Goal: Task Accomplishment & Management: Use online tool/utility

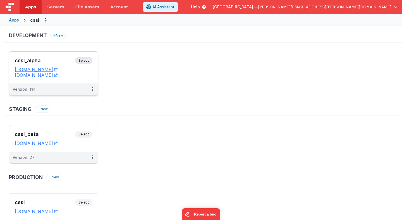
click at [85, 61] on span "Select" at bounding box center [83, 60] width 17 height 7
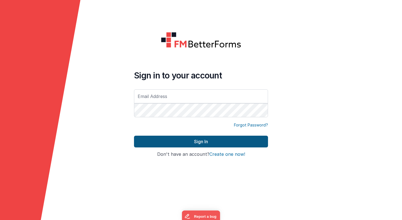
type input "[PERSON_NAME][EMAIL_ADDRESS][PERSON_NAME][DOMAIN_NAME]"
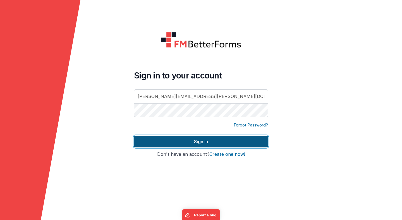
click at [184, 141] on button "Sign In" at bounding box center [201, 142] width 134 height 12
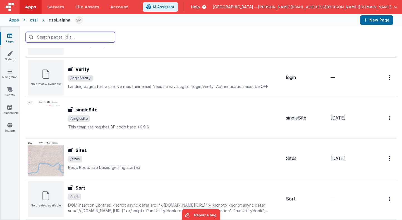
scroll to position [328, 0]
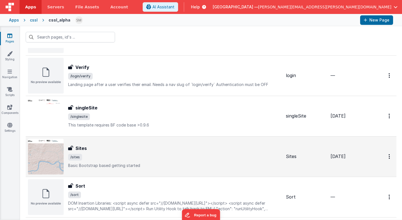
click at [97, 157] on span "/sites" at bounding box center [174, 157] width 213 height 7
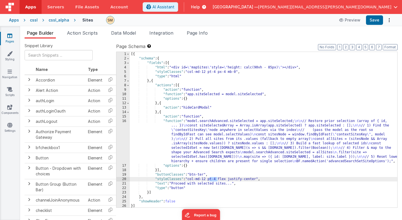
drag, startPoint x: 217, startPoint y: 180, endPoint x: 209, endPoint y: 180, distance: 8.1
click at [209, 180] on div "[{ "schema" : { "fields" : [{ "html" : "<div id= \" mapSites \" style= \" heigh…" at bounding box center [263, 134] width 267 height 164
click at [375, 20] on button "Save" at bounding box center [374, 19] width 17 height 9
click at [59, 20] on div "cssl_alpha" at bounding box center [59, 20] width 21 height 6
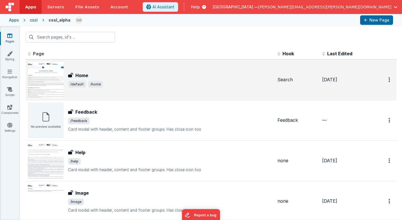
click at [82, 75] on h3 "Home" at bounding box center [81, 75] width 13 height 7
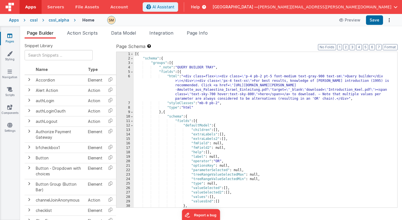
click at [174, 76] on div "[{ "schema" : { "groups" : [{ "_note" : "QUERY BUILDER TRAY" , "fields" : [{ "h…" at bounding box center [265, 134] width 263 height 164
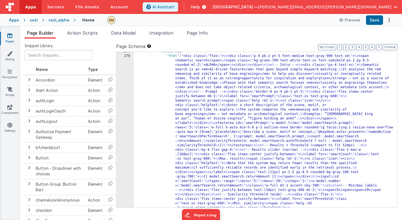
scroll to position [1421, 0]
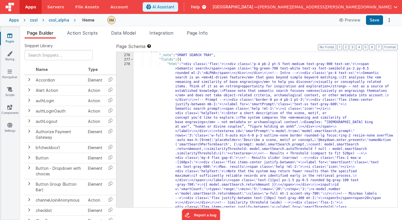
click at [33, 21] on div "cssl" at bounding box center [34, 20] width 8 height 6
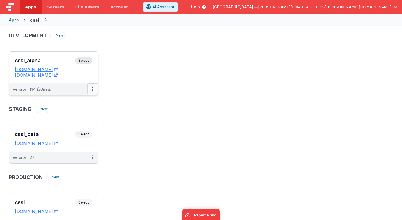
click at [92, 89] on icon at bounding box center [92, 89] width 1 height 0
click at [76, 124] on link "Deploy..." at bounding box center [73, 122] width 49 height 10
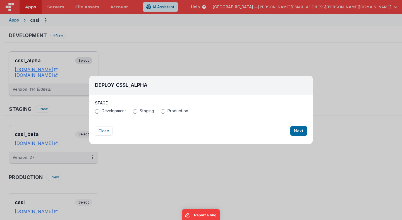
click at [167, 112] on span "Production" at bounding box center [177, 111] width 21 height 6
click at [165, 112] on input "Production" at bounding box center [163, 111] width 4 height 4
radio input "true"
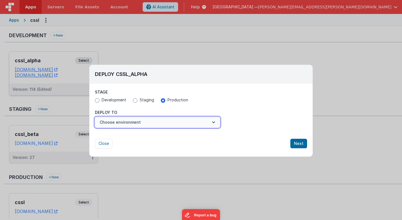
click at [149, 124] on button "Choose environment" at bounding box center [157, 122] width 125 height 11
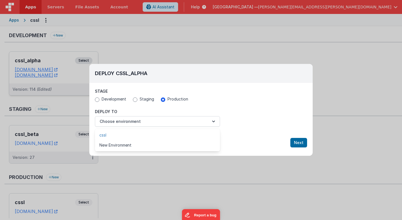
click at [149, 136] on link "cssl" at bounding box center [157, 135] width 125 height 10
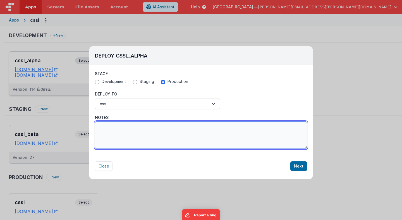
click at [243, 139] on textarea "Notes" at bounding box center [201, 134] width 212 height 27
type textarea "fixed button position in sites dialog"
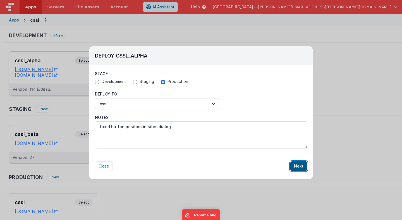
click at [299, 168] on button "Next" at bounding box center [298, 165] width 17 height 9
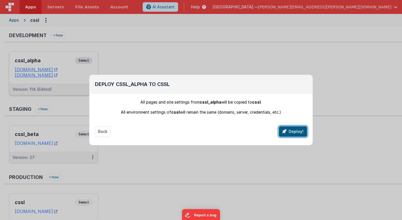
click at [291, 134] on button "Deploy!" at bounding box center [293, 131] width 28 height 11
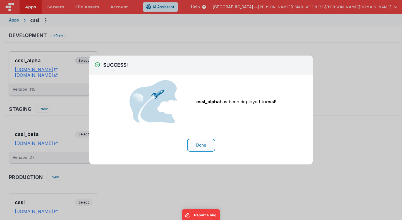
click at [203, 146] on button "Done" at bounding box center [201, 145] width 26 height 11
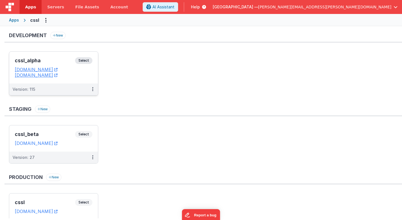
click at [86, 60] on span "Select" at bounding box center [83, 60] width 17 height 7
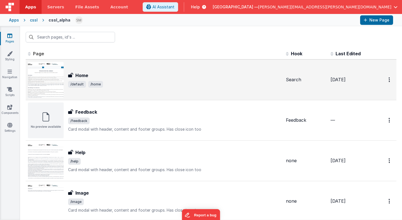
click at [126, 81] on span "/default /home" at bounding box center [174, 84] width 213 height 7
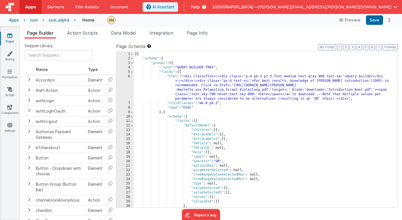
click at [174, 82] on div "[{ "schema" : { "groups" : [{ "_note" : "QUERY BUILDER TRAY" , "fields" : [{ "h…" at bounding box center [265, 134] width 263 height 164
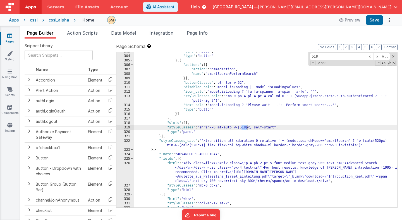
scroll to position [1708, 0]
type input "518"
click at [369, 58] on span at bounding box center [370, 56] width 7 height 7
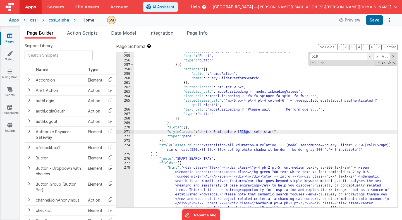
scroll to position [1343, 0]
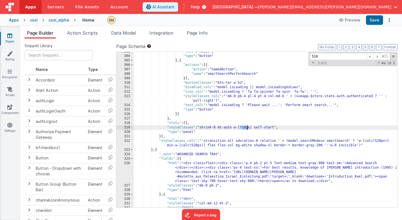
click at [276, 128] on div ""text" : "Reset" , "type" : "button" } , { "actions" : [{ "action" : "namedActi…" at bounding box center [265, 131] width 263 height 164
click at [377, 56] on span at bounding box center [376, 56] width 7 height 7
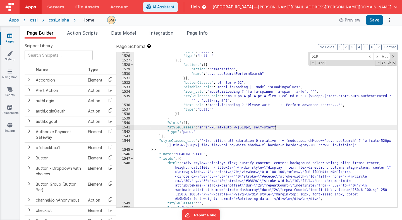
click at [276, 128] on div ""text" : "Reset" , "type" : "button" } , { "actions" : [{ "action" : "namedActi…" at bounding box center [265, 131] width 263 height 164
click at [378, 21] on button "Save" at bounding box center [374, 19] width 17 height 9
click at [354, 48] on button "3" at bounding box center [352, 47] width 6 height 6
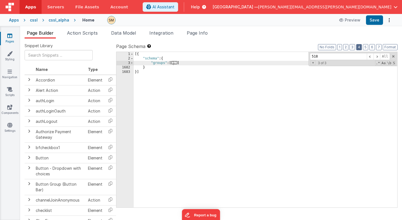
click at [360, 47] on button "4" at bounding box center [359, 47] width 6 height 6
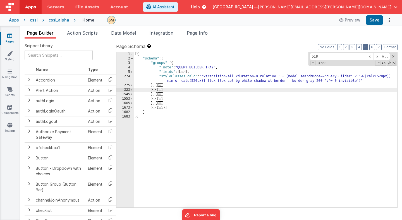
click at [365, 47] on button "5" at bounding box center [365, 47] width 5 height 6
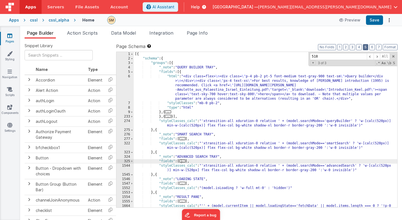
scroll to position [59, 0]
click at [359, 48] on button "4" at bounding box center [359, 47] width 6 height 6
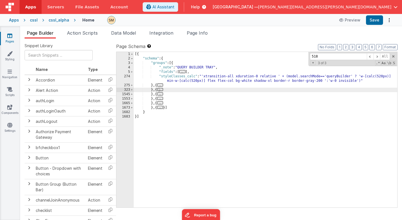
click at [59, 20] on div "cssl_alpha" at bounding box center [59, 20] width 21 height 6
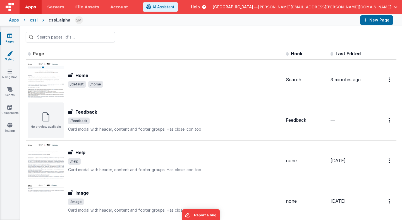
click at [9, 53] on icon at bounding box center [10, 54] width 6 height 6
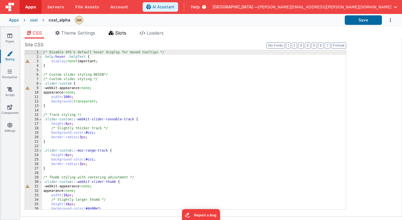
click at [120, 31] on span "Slots" at bounding box center [120, 33] width 11 height 6
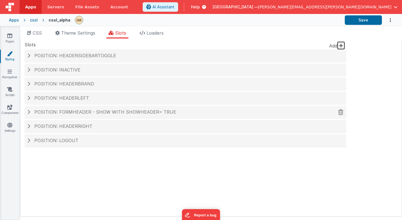
click at [30, 112] on h4 "Position: formHeader - show with showHeader= true" at bounding box center [185, 112] width 316 height 5
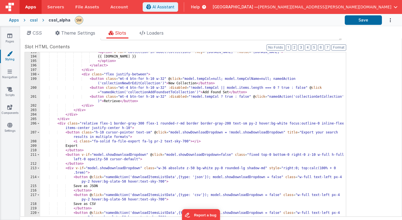
scroll to position [971, 0]
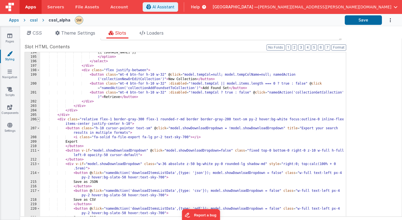
click at [38, 120] on span at bounding box center [38, 119] width 3 height 4
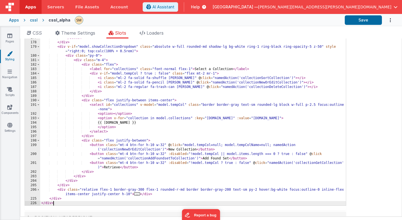
scroll to position [164, 0]
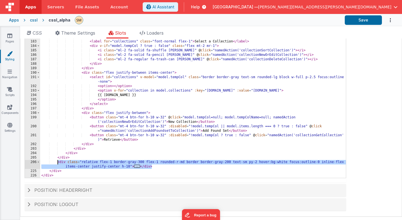
drag, startPoint x: 153, startPoint y: 166, endPoint x: 57, endPoint y: 163, distance: 96.1
click at [57, 163] on div "</ button > < button v-if = "model.showCollectionDropdown" @ click = "model.sho…" at bounding box center [193, 90] width 306 height 190
click at [99, 162] on div "</ button > < button v-if = "model.showCollectionDropdown" @ click = "model.sho…" at bounding box center [193, 90] width 306 height 190
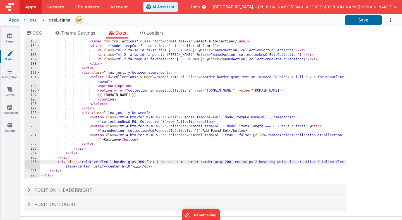
paste textarea
click at [360, 22] on button "Save" at bounding box center [363, 19] width 37 height 9
click at [100, 162] on div "</ button > < button v-if = "model.showCollectionDropdown" @ click = "model.sho…" at bounding box center [193, 90] width 306 height 190
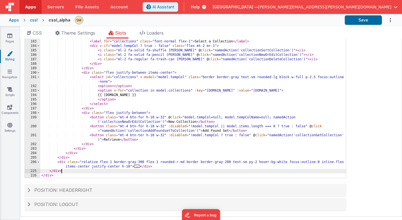
click at [76, 171] on div "</ button > < button v-if = "model.showCollectionDropdown" @ click = "model.sho…" at bounding box center [193, 90] width 306 height 190
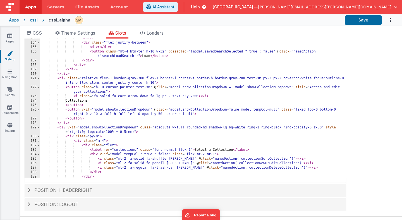
scroll to position [764, 0]
click at [38, 79] on span at bounding box center [38, 78] width 3 height 4
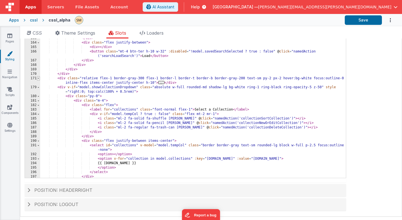
click at [38, 79] on span at bounding box center [38, 78] width 3 height 4
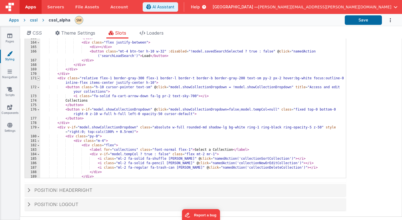
click at [38, 79] on span at bounding box center [38, 78] width 3 height 4
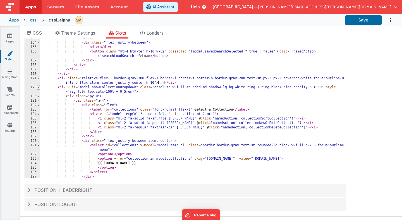
click at [38, 87] on span at bounding box center [38, 87] width 3 height 4
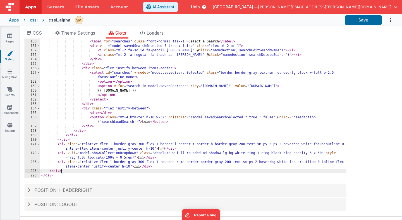
click at [74, 140] on div "</ button > < button v-if = "model.showSearchDropdown" @ click = "model.showSea…" at bounding box center [193, 90] width 306 height 190
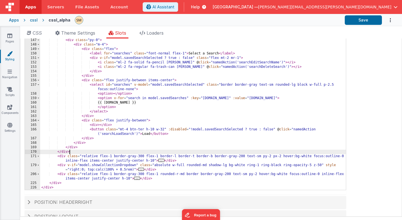
scroll to position [156, 0]
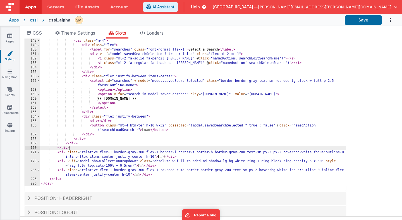
click at [57, 181] on div "</ button > < button v-if = "model.showSearchDropdown" @ click = "model.showSea…" at bounding box center [193, 98] width 306 height 190
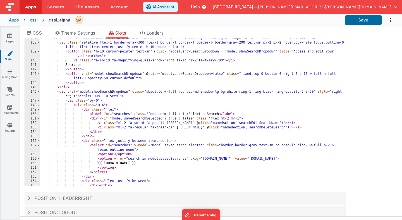
scroll to position [631, 0]
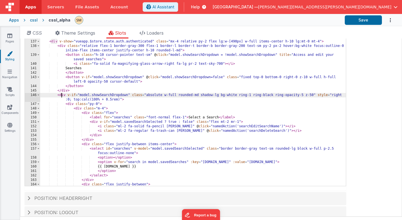
click at [61, 95] on div "< div v-show = "model.loadingState === 'ready'" class = "bg-green-600 text-whit…" at bounding box center [193, 99] width 306 height 190
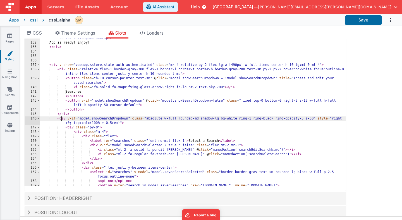
scroll to position [608, 0]
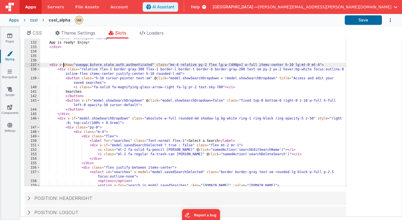
click at [64, 66] on div "< div v-show = "model.loadingState === 'fetchData'" class = "bg-sky-700 text-wh…" at bounding box center [193, 100] width 306 height 190
click at [170, 65] on div "< div v-show = "model.loadingState === 'fetchData'" class = "bg-sky-700 text-wh…" at bounding box center [193, 100] width 306 height 190
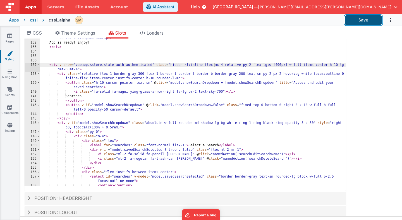
click at [361, 21] on button "Save" at bounding box center [363, 19] width 37 height 9
drag, startPoint x: 188, startPoint y: 65, endPoint x: 184, endPoint y: 65, distance: 3.3
click at [184, 65] on div "< div v-show = "model.loadingState === 'fetchData'" class = "bg-sky-700 text-wh…" at bounding box center [193, 100] width 306 height 190
click at [359, 21] on button "Save" at bounding box center [363, 19] width 37 height 9
click at [360, 21] on button "Save" at bounding box center [363, 19] width 37 height 9
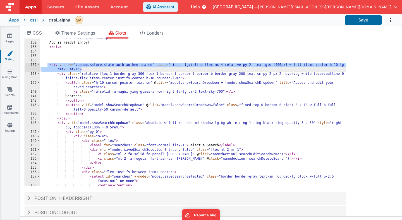
drag, startPoint x: 48, startPoint y: 64, endPoint x: 85, endPoint y: 69, distance: 37.5
click at [85, 69] on div "< div v-show = "model.loadingState === 'fetchData'" class = "bg-sky-700 text-wh…" at bounding box center [193, 100] width 306 height 190
click at [256, 65] on div "< div v-show = "model.loadingState === 'fetchData'" class = "bg-sky-700 text-wh…" at bounding box center [193, 100] width 306 height 190
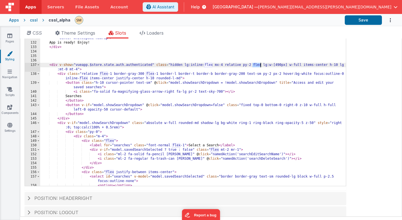
click at [256, 65] on div "< div v-show = "model.loadingState === 'fetchData'" class = "bg-sky-700 text-wh…" at bounding box center [193, 100] width 306 height 190
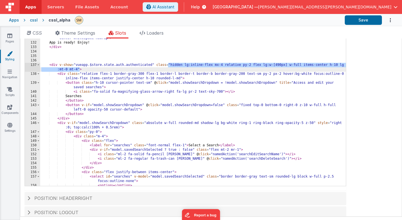
drag, startPoint x: 168, startPoint y: 65, endPoint x: 79, endPoint y: 71, distance: 88.6
click at [79, 71] on div "< div v-show = "model.loadingState === 'fetchData'" class = "bg-sky-700 text-wh…" at bounding box center [193, 100] width 306 height 190
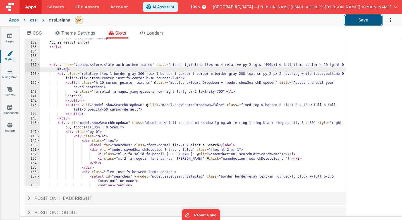
click at [364, 21] on button "Save" at bounding box center [363, 19] width 37 height 9
click at [196, 74] on div "< div v-show = "model.loadingState === 'fetchData'" class = "bg-sky-700 text-wh…" at bounding box center [193, 100] width 306 height 190
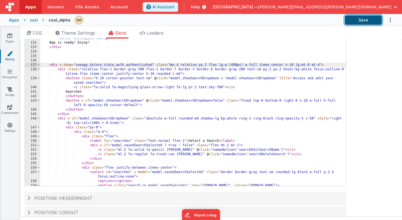
click at [368, 20] on button "Save" at bounding box center [363, 19] width 37 height 9
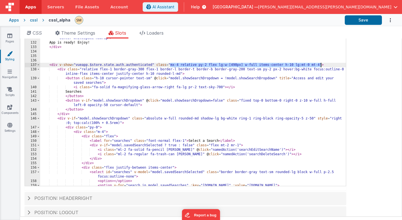
drag, startPoint x: 170, startPoint y: 65, endPoint x: 321, endPoint y: 64, distance: 151.3
click at [321, 64] on div "< div v-show = "model.loadingState === 'fetchData'" class = "bg-sky-700 text-wh…" at bounding box center [193, 100] width 306 height 190
drag, startPoint x: 156, startPoint y: 65, endPoint x: 320, endPoint y: 66, distance: 164.4
click at [320, 66] on div "< div v-show = "model.loadingState === 'fetchData'" class = "bg-sky-700 text-wh…" at bounding box center [193, 100] width 306 height 190
click at [168, 64] on div "< div v-show = "model.loadingState === 'fetchData'" class = "bg-sky-700 text-wh…" at bounding box center [193, 95] width 306 height 181
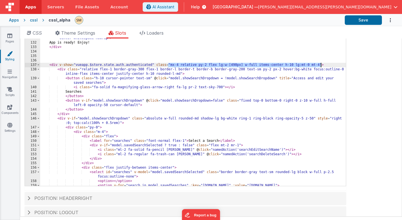
drag, startPoint x: 168, startPoint y: 64, endPoint x: 320, endPoint y: 65, distance: 151.8
click at [320, 65] on div "< div v-show = "model.loadingState === 'fetchData'" class = "bg-sky-700 text-wh…" at bounding box center [193, 100] width 306 height 190
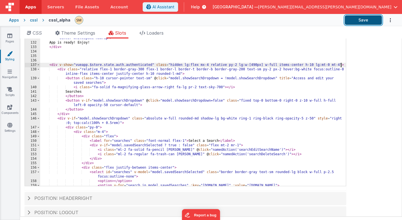
click at [368, 23] on button "Save" at bounding box center [363, 19] width 37 height 9
click at [198, 66] on div "< div v-show = "model.loadingState === 'fetchData'" class = "bg-sky-700 text-wh…" at bounding box center [193, 100] width 306 height 190
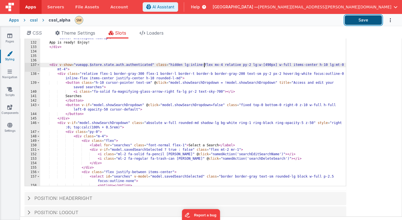
click at [365, 19] on button "Save" at bounding box center [363, 19] width 37 height 9
click at [195, 65] on div "< div v-show = "model.loadingState === 'fetchData'" class = "bg-sky-700 text-wh…" at bounding box center [193, 100] width 306 height 190
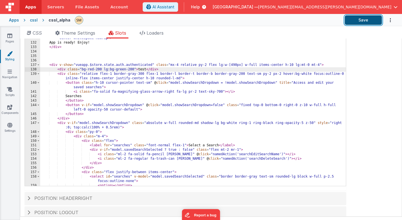
click at [365, 21] on button "Save" at bounding box center [363, 19] width 37 height 9
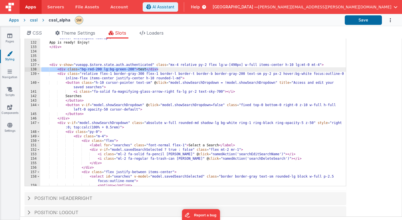
drag, startPoint x: 162, startPoint y: 69, endPoint x: 39, endPoint y: 71, distance: 123.6
click at [39, 71] on div "126 127 128 129 130 131 132 133 134 135 136 137 138 139 140 141 142 143 144 145…" at bounding box center [186, 95] width 322 height 181
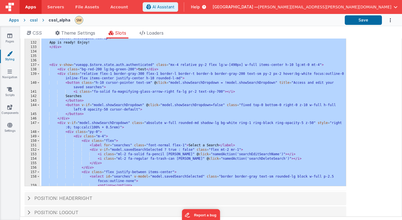
click at [63, 80] on div "< div v-show = "model.loadingState === 'fetchData'" class = "bg-sky-700 text-wh…" at bounding box center [193, 100] width 306 height 190
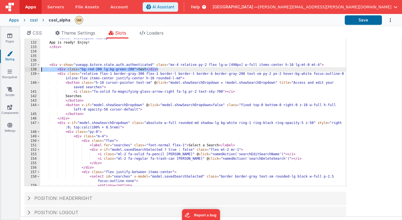
drag, startPoint x: 162, startPoint y: 69, endPoint x: 19, endPoint y: 68, distance: 143.5
click at [19, 68] on section "Pages Styling Navigation Scripts Components Settings CSS Theme Settings Slots L…" at bounding box center [201, 123] width 402 height 194
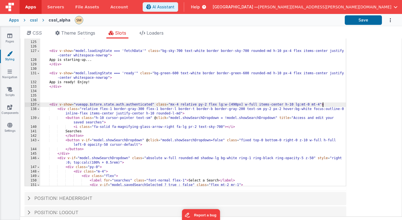
scroll to position [568, 0]
click at [169, 104] on div "class = "border-gray-300 flex-1 min-w-0 border text-sm px-3 py-2 text-gray-500 …" at bounding box center [193, 97] width 306 height 194
drag, startPoint x: 169, startPoint y: 104, endPoint x: 320, endPoint y: 105, distance: 151.8
click at [320, 105] on div "class = "border-gray-300 flex-1 min-w-0 border text-sm px-3 py-2 text-gray-500 …" at bounding box center [193, 97] width 306 height 194
click at [366, 20] on button "Save" at bounding box center [363, 19] width 37 height 9
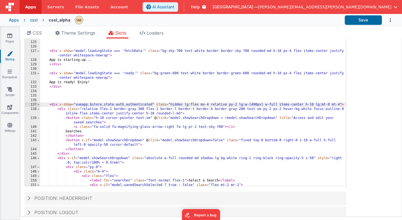
click at [185, 106] on div "class = "border-gray-300 flex-1 min-w-0 border text-sm px-3 py-2 text-gray-500 …" at bounding box center [193, 97] width 306 height 194
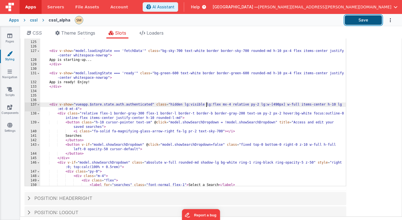
click at [361, 22] on button "Save" at bounding box center [363, 19] width 37 height 9
click at [184, 105] on div "class = "border-gray-300 flex-1 min-w-0 border text-sm px-3 py-2 text-gray-500 …" at bounding box center [193, 97] width 306 height 194
drag, startPoint x: 184, startPoint y: 105, endPoint x: 205, endPoint y: 104, distance: 20.7
click at [205, 104] on div "class = "border-gray-300 flex-1 min-w-0 border text-sm px-3 py-2 text-gray-500 …" at bounding box center [193, 97] width 306 height 194
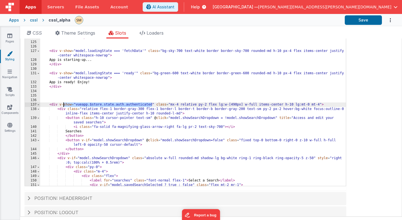
drag, startPoint x: 152, startPoint y: 104, endPoint x: 64, endPoint y: 105, distance: 87.6
click at [64, 105] on div "class = "border-gray-300 flex-1 min-w-0 border text-sm px-3 py-2 text-gray-500 …" at bounding box center [193, 97] width 306 height 194
drag, startPoint x: 153, startPoint y: 104, endPoint x: 75, endPoint y: 106, distance: 77.6
click at [76, 106] on div "class = "border-gray-300 flex-1 min-w-0 border text-sm px-3 py-2 text-gray-500 …" at bounding box center [193, 97] width 306 height 194
click at [75, 106] on div "class = "border-gray-300 flex-1 min-w-0 border text-sm px-3 py-2 text-gray-500 …" at bounding box center [193, 97] width 306 height 194
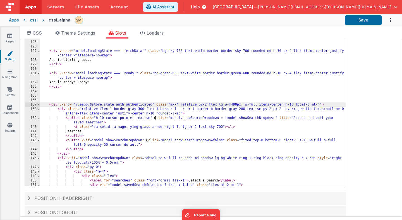
click at [75, 106] on div "class = "border-gray-300 flex-1 min-w-0 border text-sm px-3 py-2 text-gray-500 …" at bounding box center [193, 97] width 306 height 194
drag, startPoint x: 152, startPoint y: 105, endPoint x: 76, endPoint y: 106, distance: 76.5
click at [76, 106] on div "class = "border-gray-300 flex-1 min-w-0 border text-sm px-3 py-2 text-gray-500 …" at bounding box center [193, 97] width 306 height 194
click at [358, 21] on button "Save" at bounding box center [363, 19] width 37 height 9
click at [88, 103] on div "class = "border-gray-300 flex-1 min-w-0 border text-sm px-3 py-2 text-gray-500 …" at bounding box center [193, 97] width 306 height 194
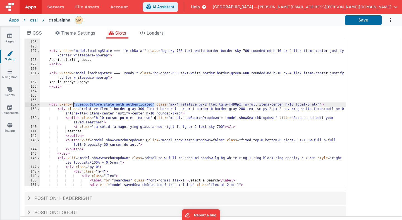
drag, startPoint x: 154, startPoint y: 104, endPoint x: 73, endPoint y: 107, distance: 81.3
click at [73, 107] on div "class = "border-gray-300 flex-1 min-w-0 border text-sm px-3 py-2 text-gray-500 …" at bounding box center [193, 97] width 306 height 194
drag, startPoint x: 59, startPoint y: 105, endPoint x: 153, endPoint y: 105, distance: 93.8
click at [153, 105] on div "class = "border-gray-300 flex-1 min-w-0 border text-sm px-3 py-2 text-gray-500 …" at bounding box center [193, 97] width 306 height 194
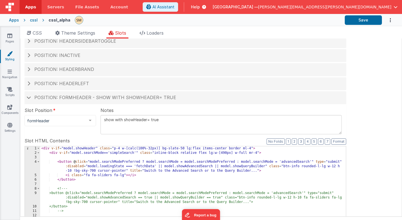
scroll to position [11, 0]
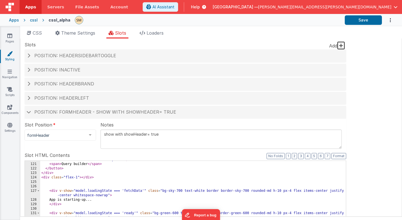
scroll to position [584, 0]
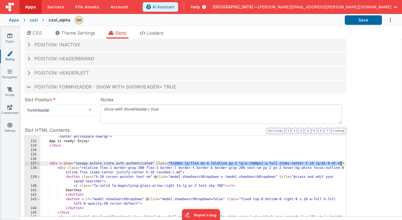
scroll to position [639, 0]
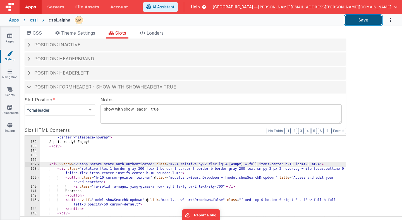
click at [365, 21] on button "Save" at bounding box center [363, 19] width 37 height 9
click at [366, 21] on button "Save" at bounding box center [363, 19] width 37 height 9
drag, startPoint x: 177, startPoint y: 165, endPoint x: 170, endPoint y: 166, distance: 7.9
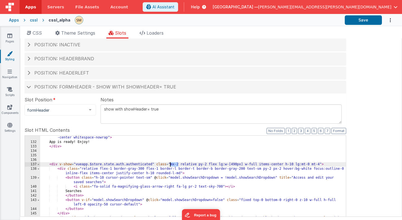
click at [368, 20] on button "Save" at bounding box center [363, 19] width 37 height 9
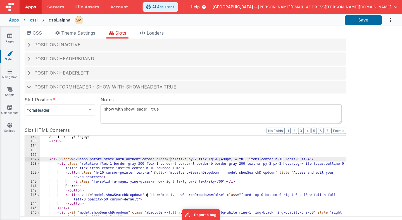
scroll to position [655, 0]
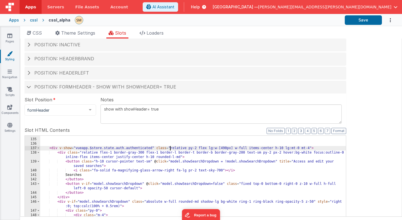
paste textarea
click at [358, 20] on button "Save" at bounding box center [363, 19] width 37 height 9
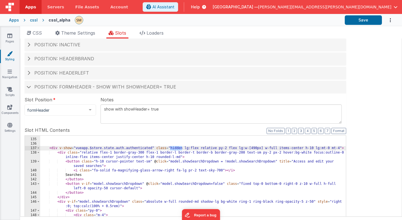
drag, startPoint x: 170, startPoint y: 148, endPoint x: 181, endPoint y: 148, distance: 11.2
click at [366, 21] on button "Save" at bounding box center [363, 19] width 37 height 9
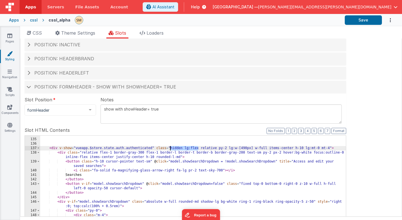
drag, startPoint x: 198, startPoint y: 149, endPoint x: 170, endPoint y: 150, distance: 27.6
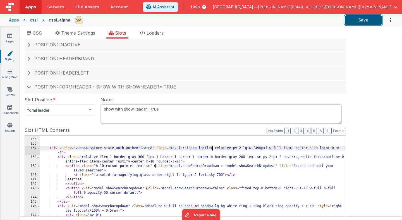
click at [357, 22] on button "Save" at bounding box center [363, 19] width 37 height 9
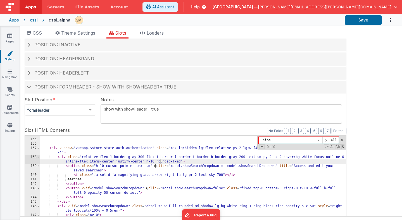
type input "unibe"
click at [29, 59] on span at bounding box center [28, 58] width 3 height 4
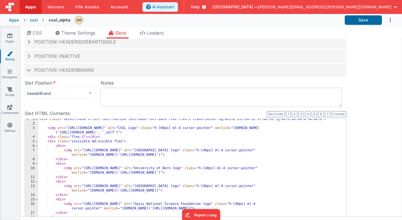
scroll to position [1, 0]
click at [103, 124] on div "< div class = "select-none h-full text-red-200 text-base font-sans flex flex-1 …" at bounding box center [192, 212] width 308 height 190
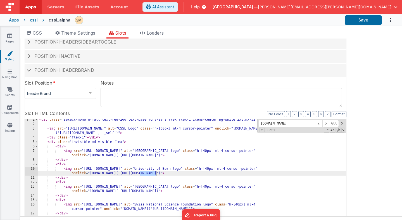
type input "[DOMAIN_NAME]"
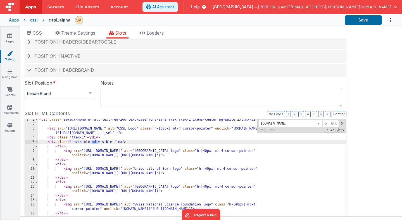
drag, startPoint x: 97, startPoint y: 142, endPoint x: 91, endPoint y: 143, distance: 5.6
click at [91, 143] on div "< div class = "select-none h-full text-red-200 text-base font-sans flex flex-1 …" at bounding box center [192, 212] width 308 height 190
drag, startPoint x: 127, startPoint y: 142, endPoint x: 48, endPoint y: 144, distance: 78.7
click at [48, 143] on div "< div class = "select-none h-full text-red-200 text-base font-sans flex flex-1 …" at bounding box center [192, 212] width 308 height 190
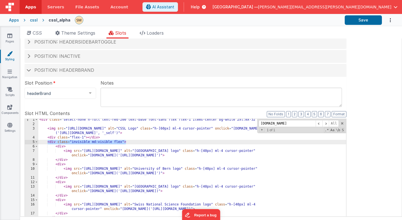
click at [95, 142] on div "< div class = "select-none h-full text-red-200 text-base font-sans flex flex-1 …" at bounding box center [192, 212] width 308 height 190
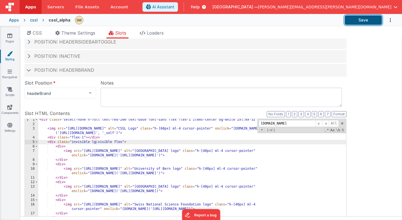
click at [368, 20] on button "Save" at bounding box center [362, 19] width 37 height 9
click at [30, 70] on span at bounding box center [29, 70] width 4 height 3
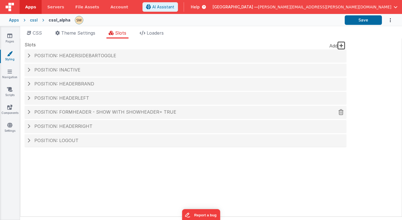
click at [29, 112] on span at bounding box center [28, 112] width 3 height 4
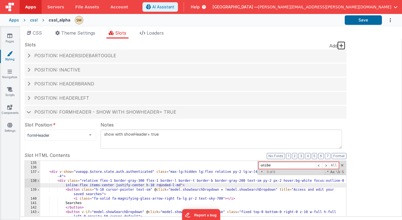
scroll to position [655, 0]
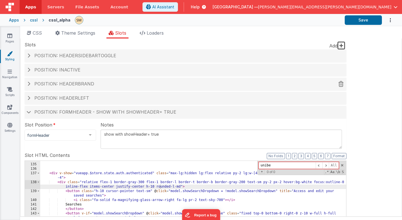
click at [28, 83] on span at bounding box center [28, 83] width 3 height 4
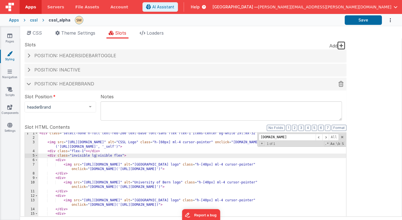
click at [28, 83] on span at bounding box center [29, 83] width 4 height 3
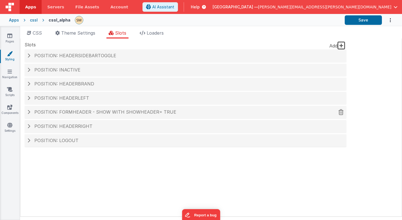
click at [29, 111] on span at bounding box center [28, 112] width 3 height 4
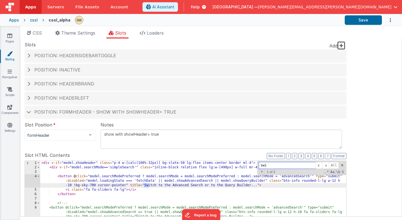
scroll to position [0, 0]
type input "switch"
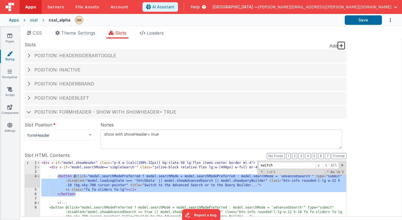
drag, startPoint x: 79, startPoint y: 195, endPoint x: 57, endPoint y: 177, distance: 28.2
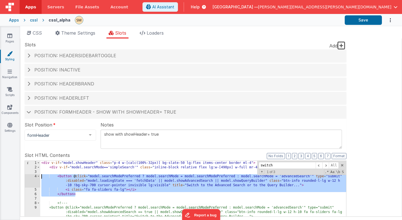
drag, startPoint x: 76, startPoint y: 194, endPoint x: 32, endPoint y: 176, distance: 47.4
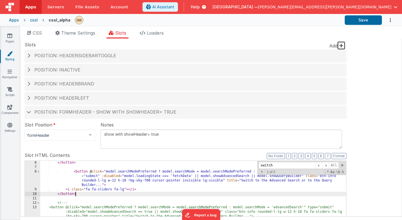
scroll to position [30, 0]
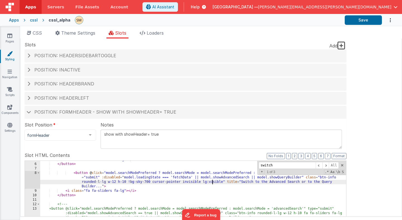
drag, startPoint x: 186, startPoint y: 183, endPoint x: 182, endPoint y: 183, distance: 3.6
drag, startPoint x: 180, startPoint y: 182, endPoint x: 152, endPoint y: 182, distance: 28.2
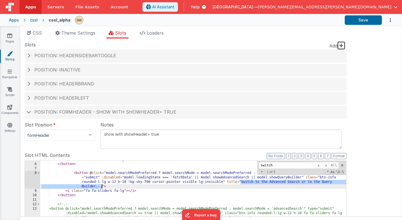
drag, startPoint x: 241, startPoint y: 182, endPoint x: 102, endPoint y: 186, distance: 139.1
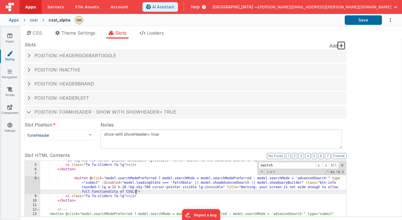
scroll to position [25, 0]
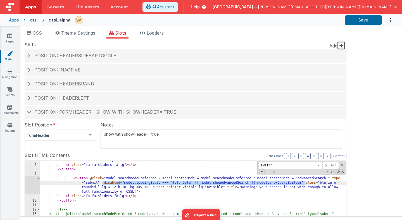
drag, startPoint x: 304, startPoint y: 183, endPoint x: 101, endPoint y: 184, distance: 203.5
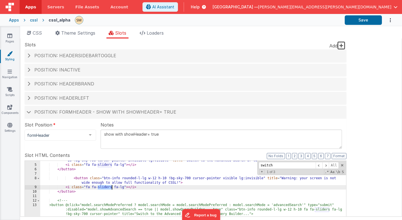
drag, startPoint x: 98, startPoint y: 187, endPoint x: 111, endPoint y: 188, distance: 12.9
click at [355, 21] on button "Save" at bounding box center [362, 19] width 37 height 9
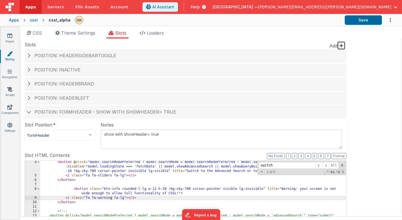
scroll to position [19, 0]
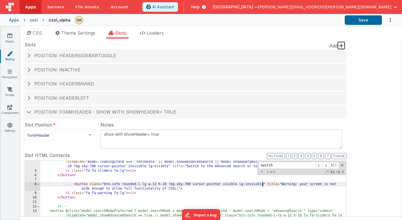
click at [359, 20] on button "Save" at bounding box center [362, 19] width 37 height 9
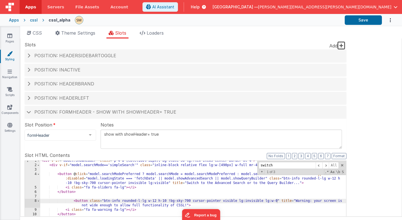
scroll to position [0, 0]
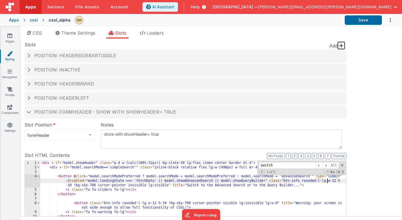
click at [359, 21] on button "Save" at bounding box center [362, 19] width 37 height 9
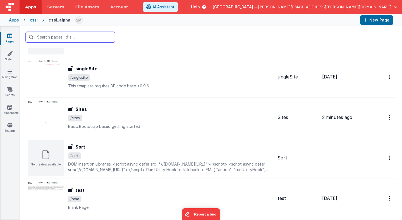
scroll to position [366, 0]
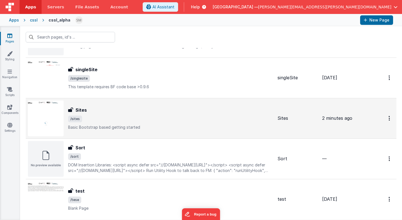
click at [52, 125] on img at bounding box center [46, 118] width 36 height 36
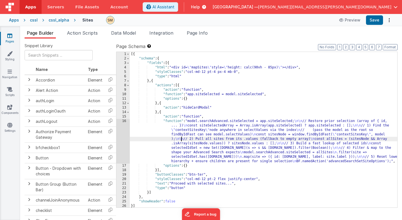
click at [181, 139] on div "[{ "schema" : { "fields" : [{ "html" : "<div id= \" mapSites \" style= \" heigh…" at bounding box center [263, 134] width 267 height 164
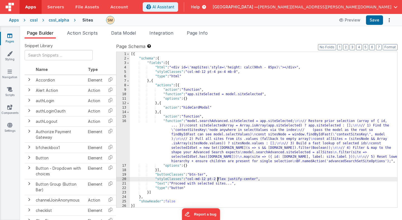
click at [217, 179] on div "[{ "schema" : { "fields" : [{ "html" : "<div id= \" mapSites \" style= \" heigh…" at bounding box center [263, 134] width 267 height 164
click at [208, 179] on div "[{ "schema" : { "fields" : [{ "html" : "<div id= \" mapSites \" style= \" heigh…" at bounding box center [263, 133] width 267 height 164
click at [376, 23] on button "Save" at bounding box center [374, 19] width 17 height 9
click at [374, 21] on button "Save" at bounding box center [374, 19] width 17 height 9
